Goal: Task Accomplishment & Management: Use online tool/utility

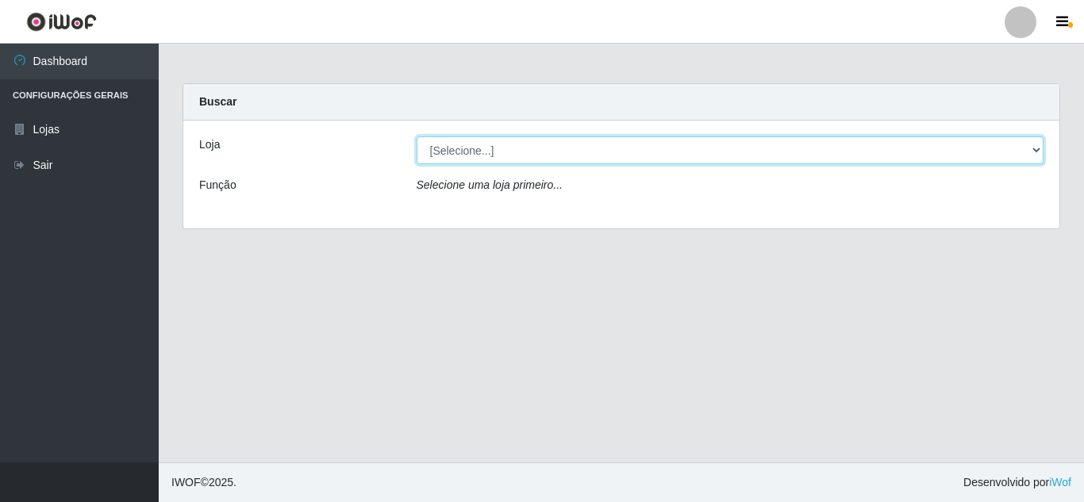
click at [1041, 151] on select "[Selecione...] Queiroz [GEOGRAPHIC_DATA] - [GEOGRAPHIC_DATA]" at bounding box center [731, 151] width 628 height 28
select select "462"
click at [417, 137] on select "[Selecione...] Queiroz [GEOGRAPHIC_DATA] - [GEOGRAPHIC_DATA]" at bounding box center [731, 151] width 628 height 28
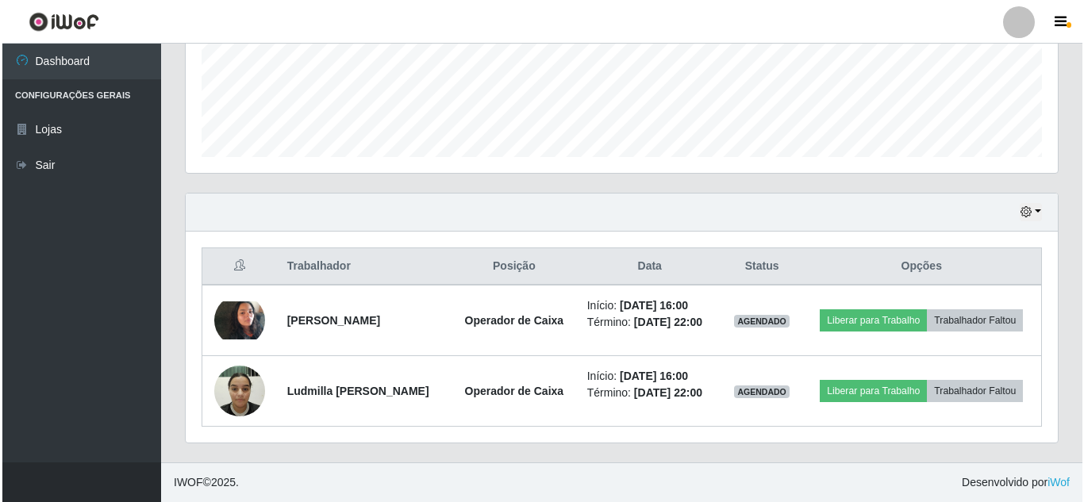
scroll to position [434, 0]
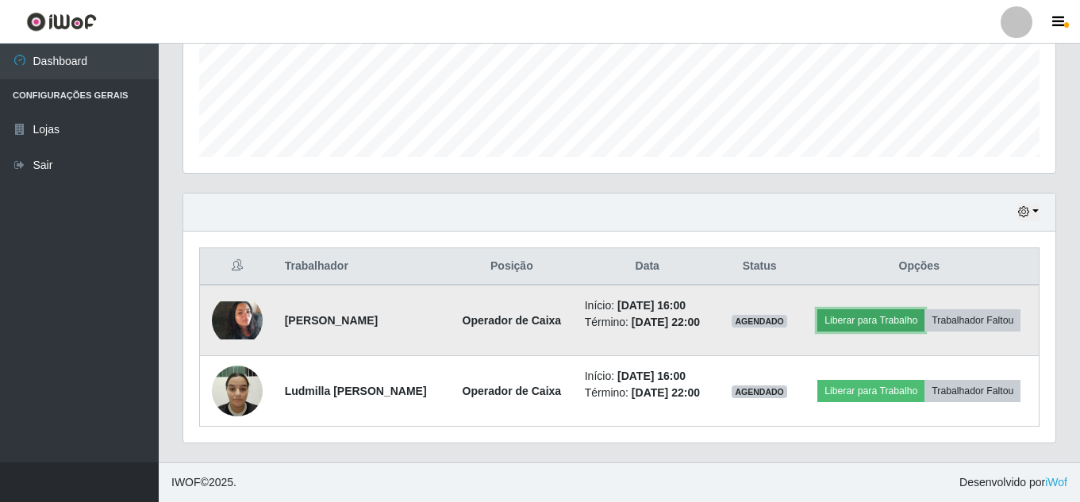
click at [918, 310] on button "Liberar para Trabalho" at bounding box center [871, 321] width 107 height 22
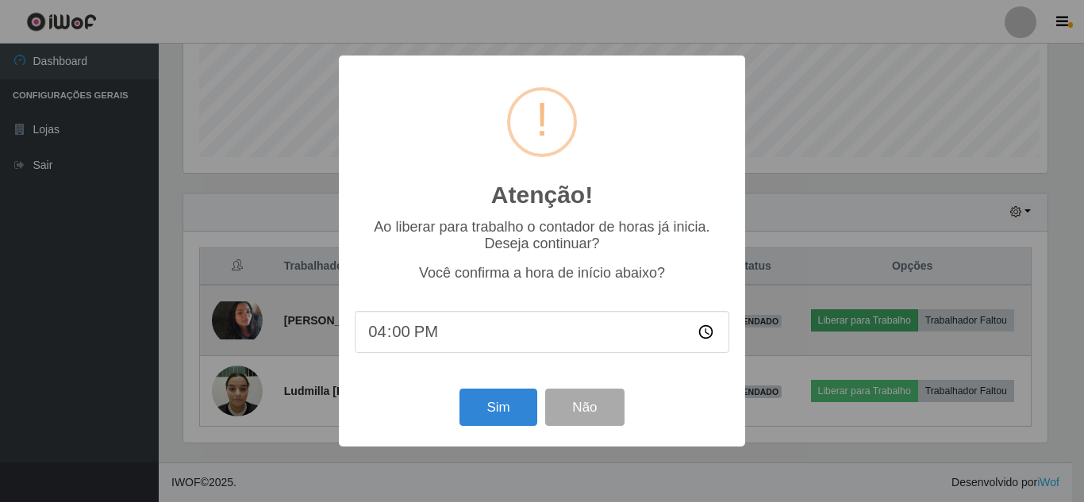
scroll to position [329, 864]
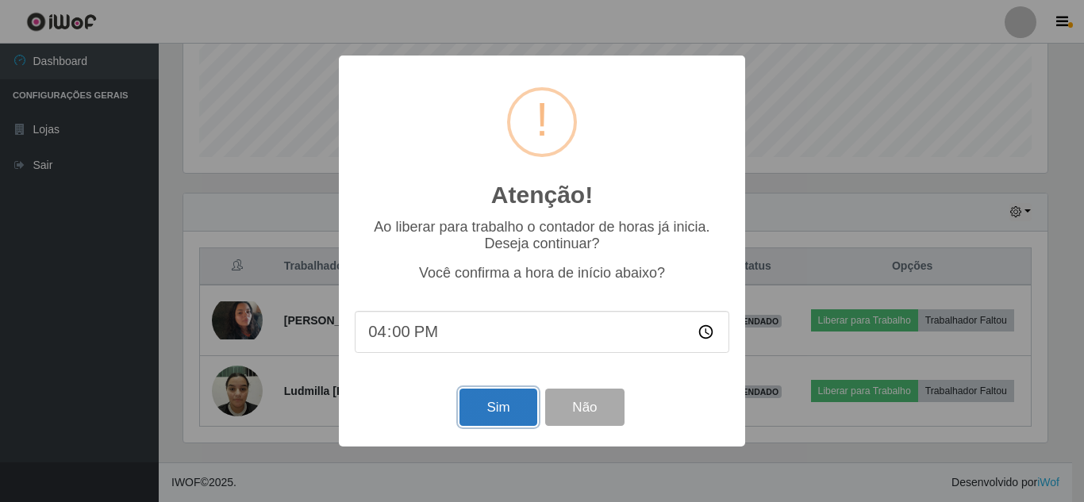
click at [480, 404] on button "Sim" at bounding box center [498, 407] width 77 height 37
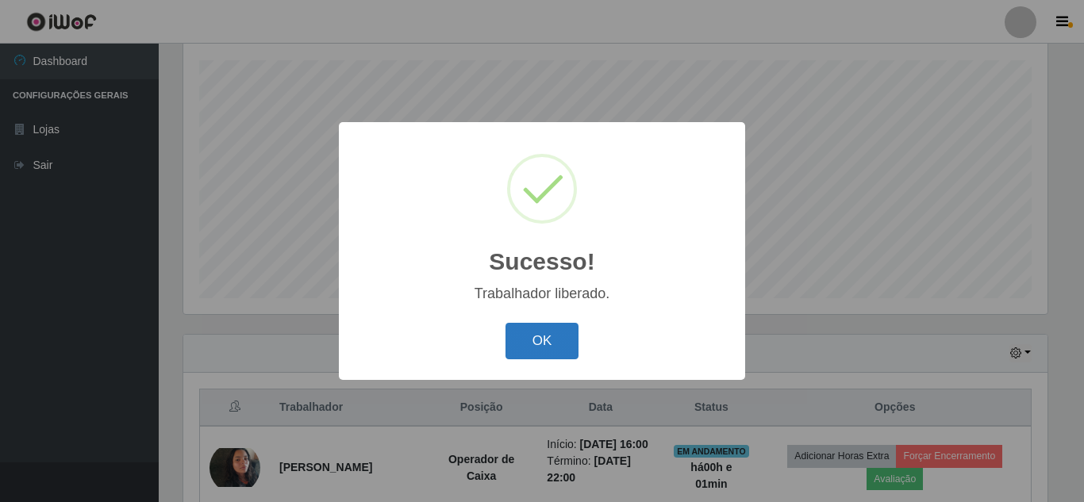
click at [513, 348] on button "OK" at bounding box center [543, 341] width 74 height 37
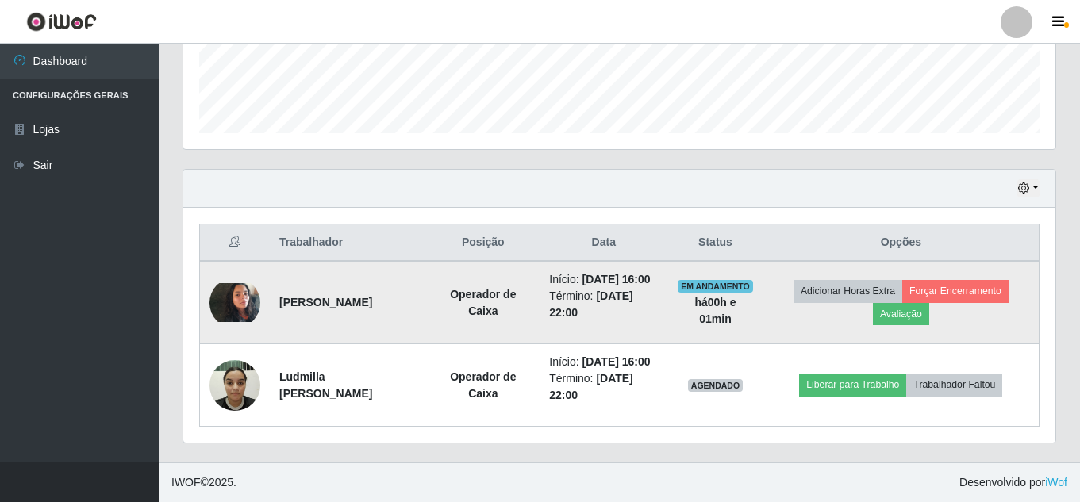
scroll to position [468, 0]
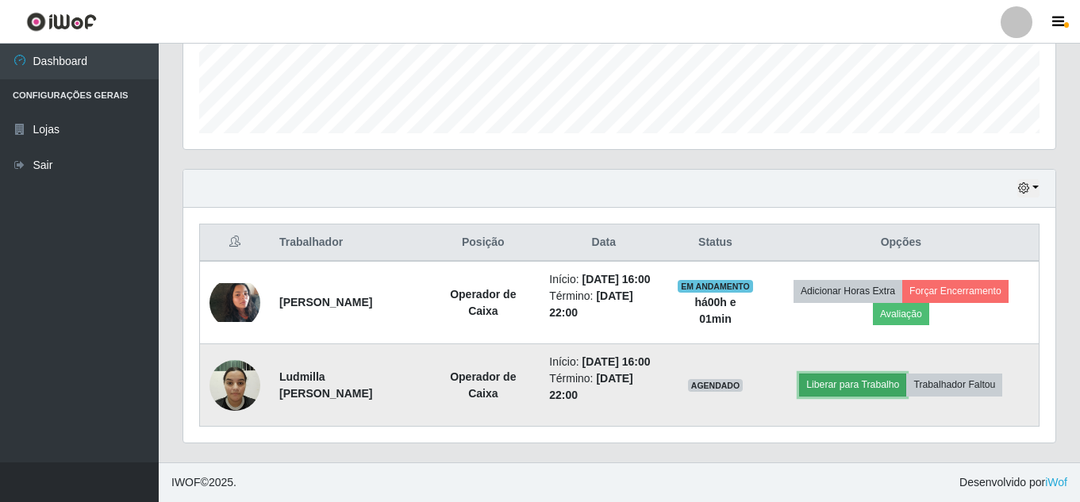
click at [871, 375] on button "Liberar para Trabalho" at bounding box center [852, 385] width 107 height 22
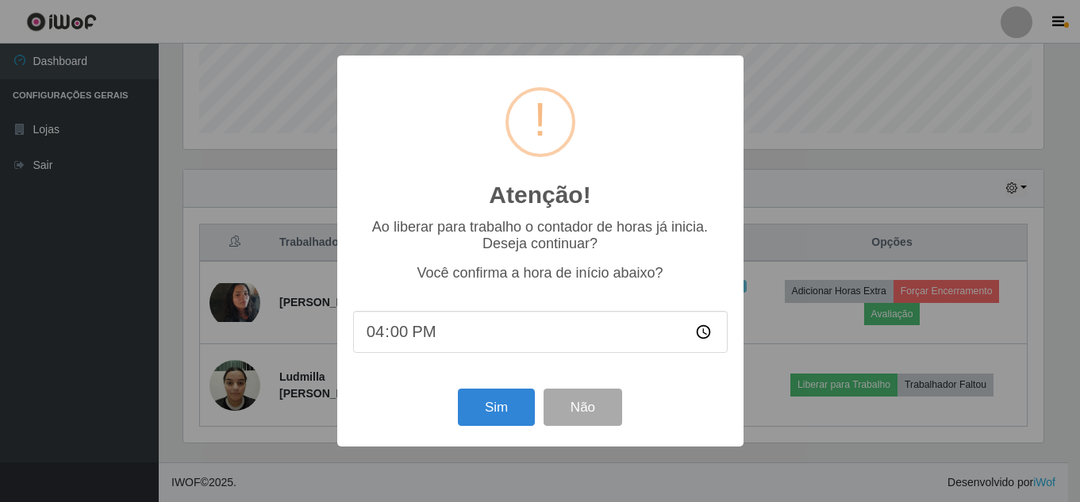
scroll to position [329, 864]
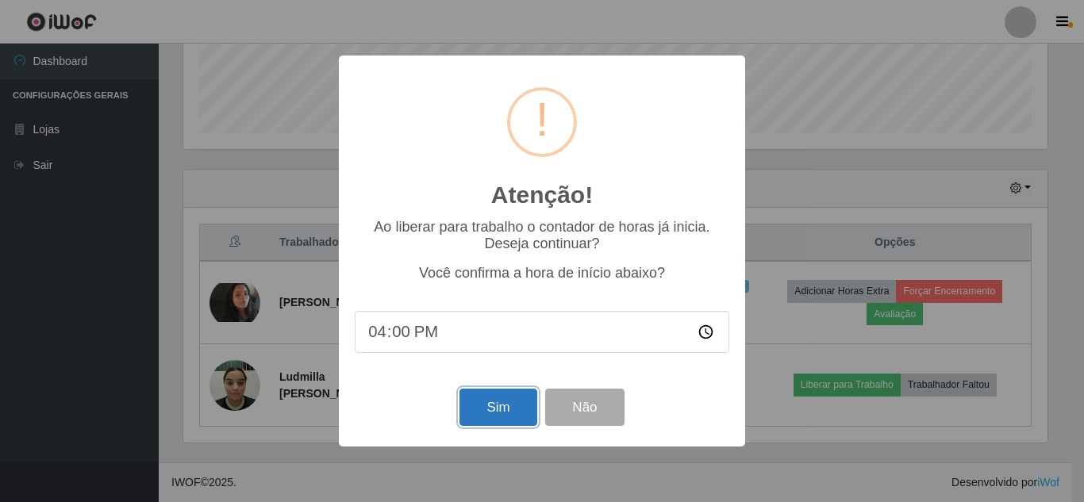
click at [533, 406] on button "Sim" at bounding box center [498, 407] width 77 height 37
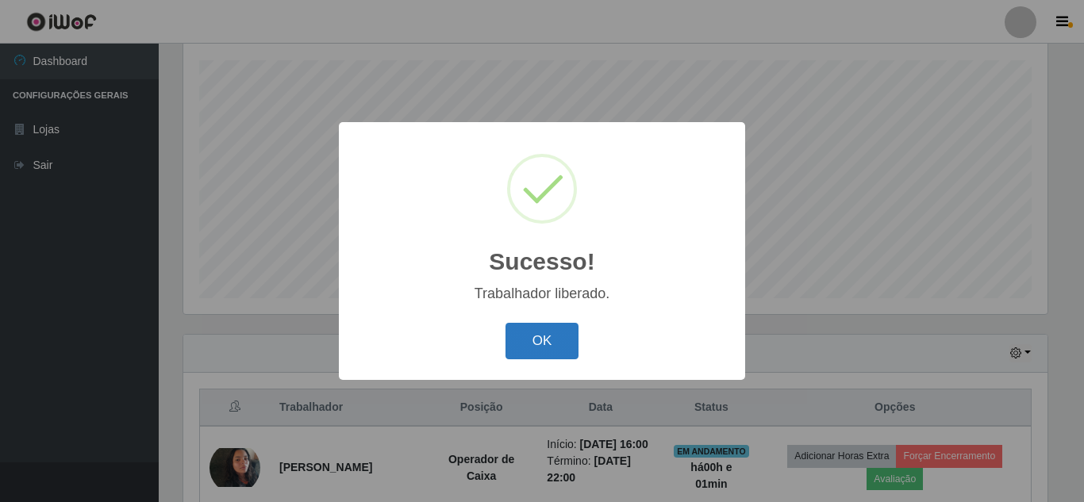
click at [537, 327] on button "OK" at bounding box center [543, 341] width 74 height 37
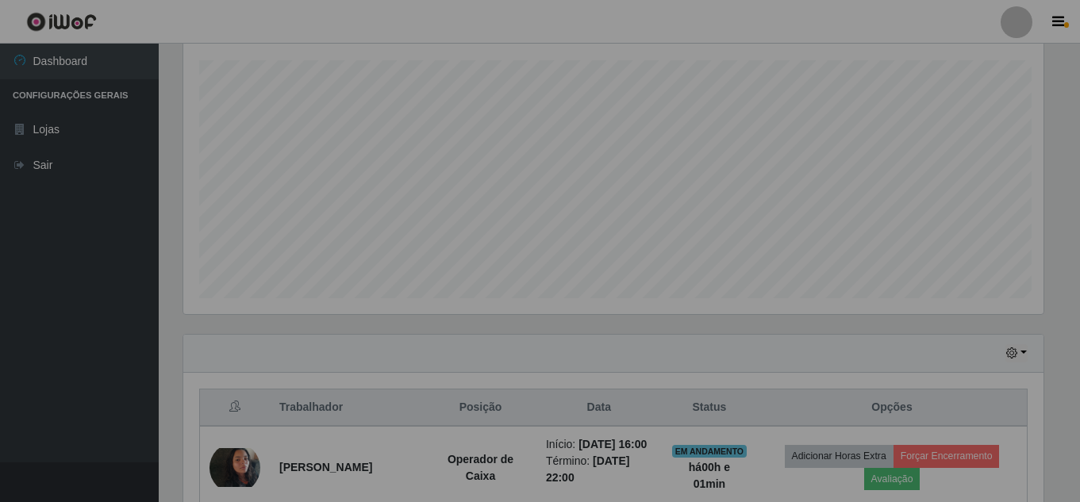
scroll to position [329, 872]
